Goal: Task Accomplishment & Management: Complete application form

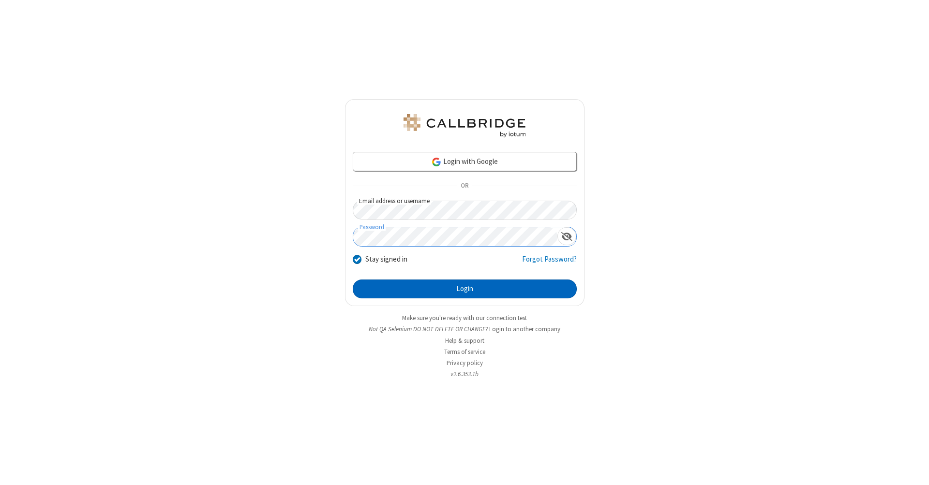
click at [464, 289] on button "Login" at bounding box center [465, 289] width 224 height 19
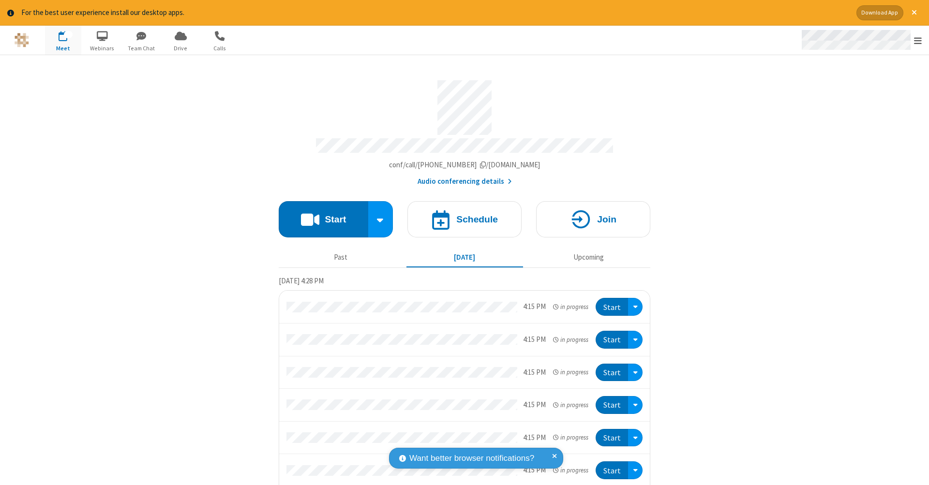
click at [918, 41] on span "Open menu" at bounding box center [918, 41] width 8 height 10
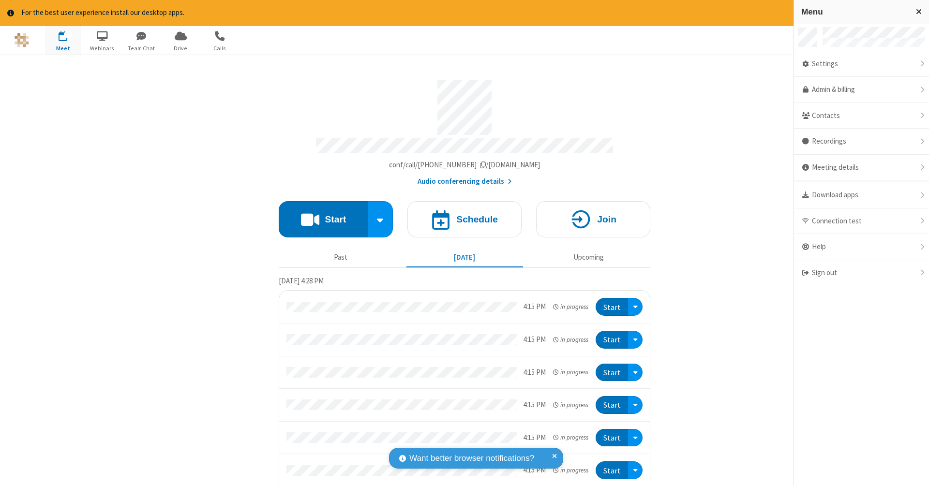
click at [63, 40] on span "button" at bounding box center [63, 36] width 36 height 16
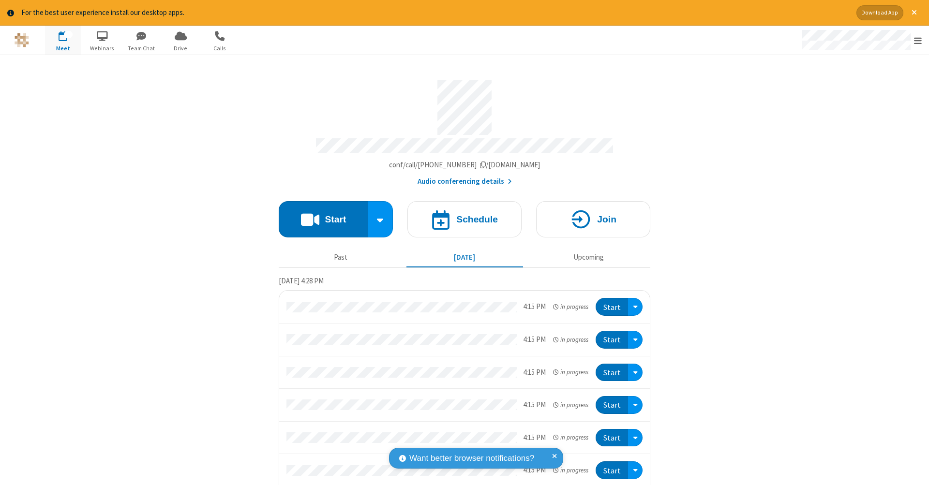
click at [63, 40] on span "button" at bounding box center [63, 36] width 36 height 16
click at [461, 215] on h4 "Schedule" at bounding box center [477, 219] width 42 height 9
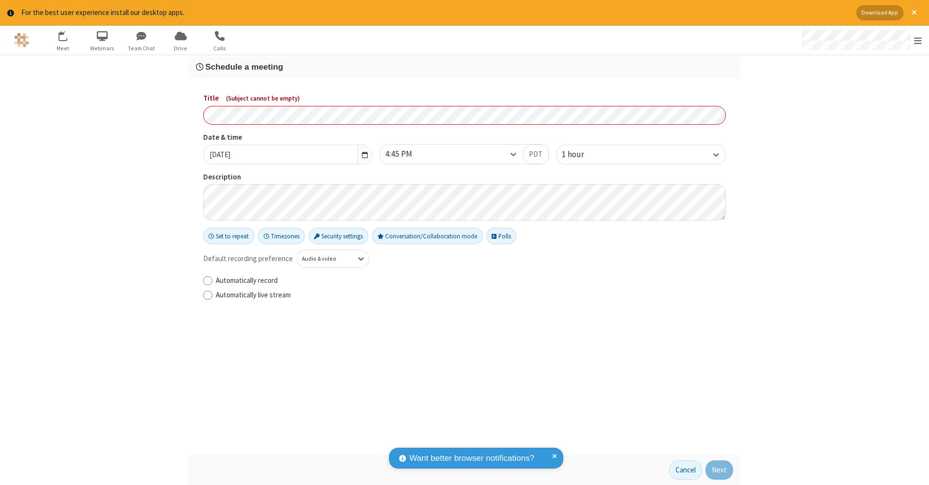
click at [464, 66] on h3 "Schedule a meeting" at bounding box center [464, 66] width 537 height 9
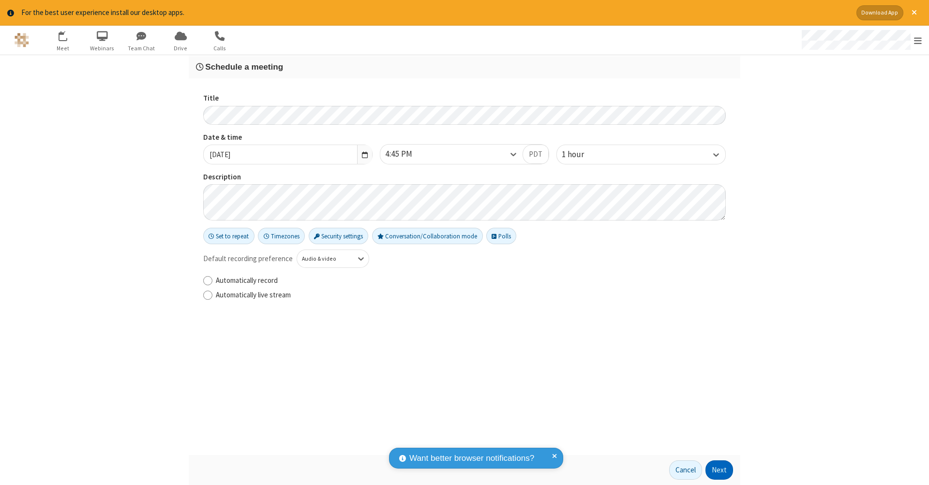
click at [719, 470] on button "Next" at bounding box center [719, 470] width 28 height 19
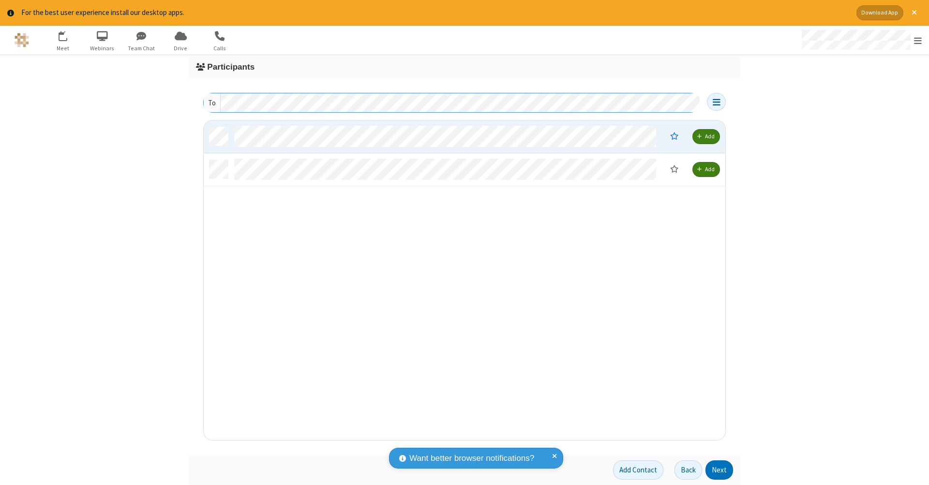
scroll to position [313, 514]
click at [719, 470] on button "Next" at bounding box center [719, 470] width 28 height 19
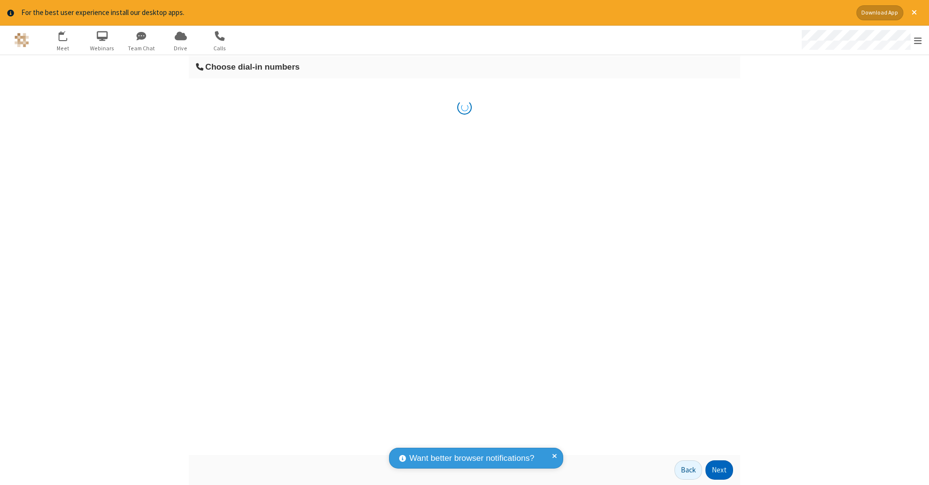
click at [719, 470] on button "Next" at bounding box center [719, 470] width 28 height 19
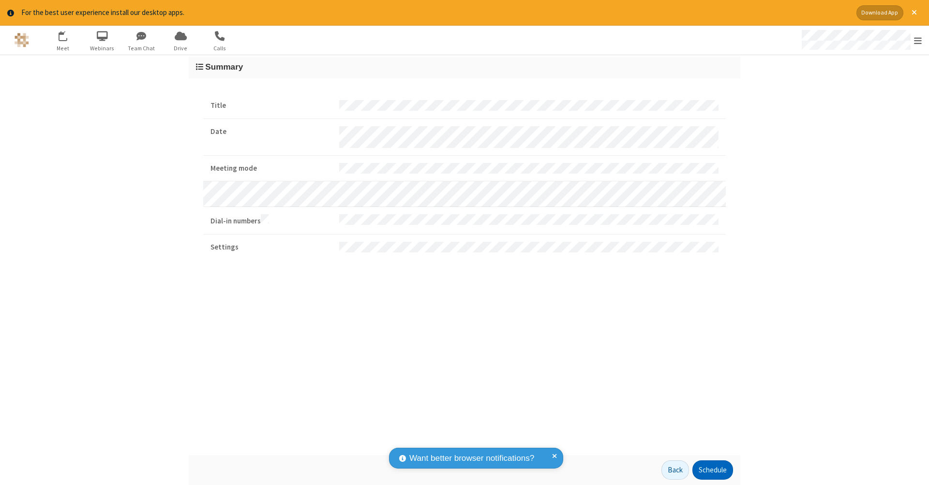
click at [712, 470] on button "Schedule" at bounding box center [712, 470] width 41 height 19
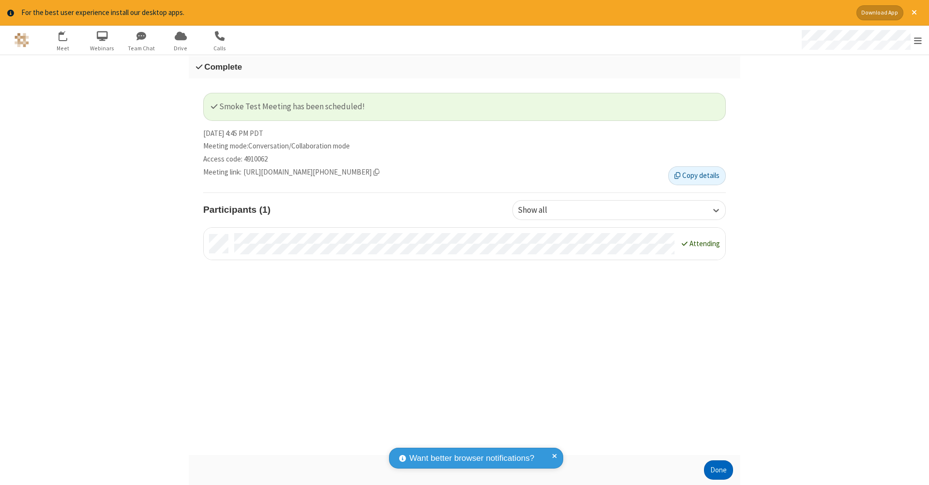
click at [718, 470] on button "Done" at bounding box center [718, 470] width 29 height 19
